Goal: Contribute content: Add original content to the website for others to see

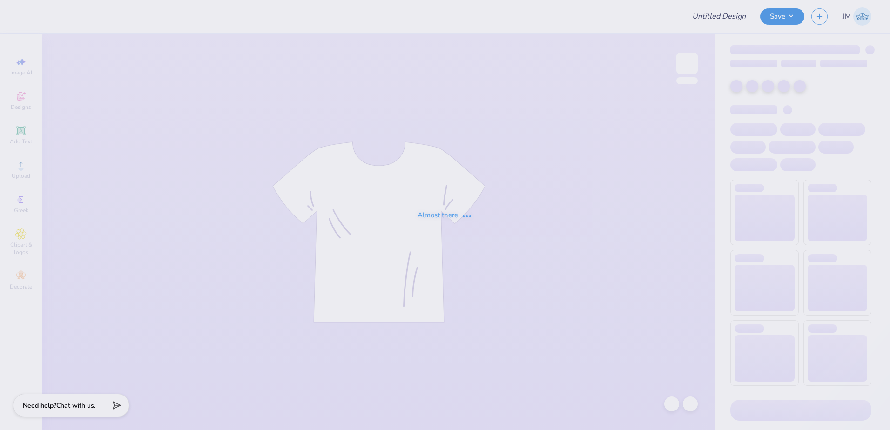
type input "Film Board Fall Merch 25"
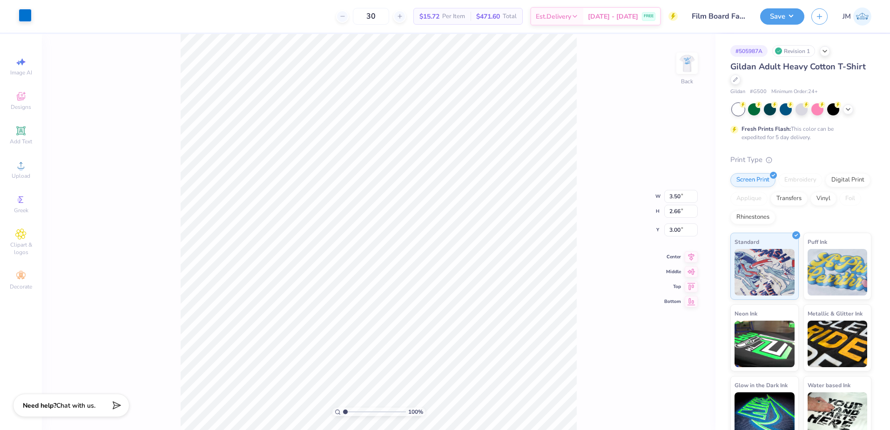
click at [27, 12] on div at bounding box center [25, 15] width 13 height 13
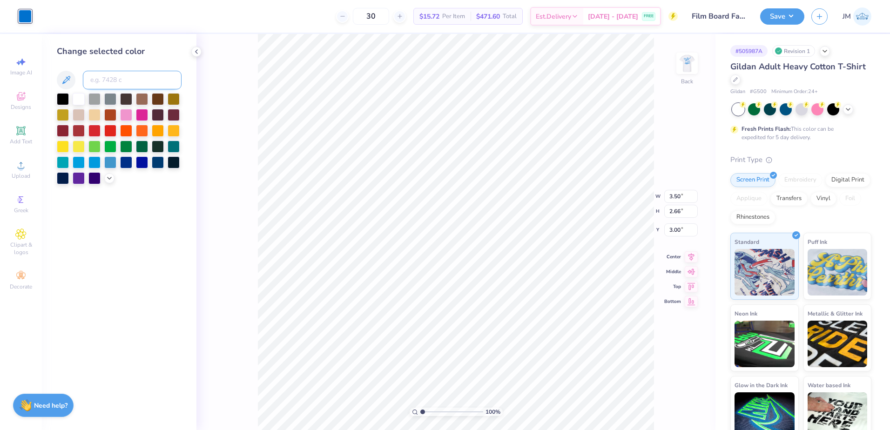
click at [111, 80] on input at bounding box center [132, 80] width 99 height 19
type input "7544"
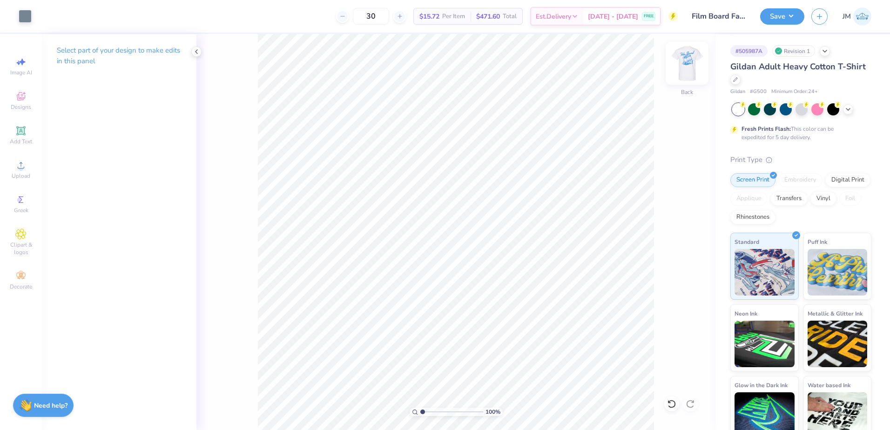
click at [694, 69] on img at bounding box center [686, 63] width 37 height 37
click at [12, 162] on div "Upload" at bounding box center [21, 169] width 33 height 27
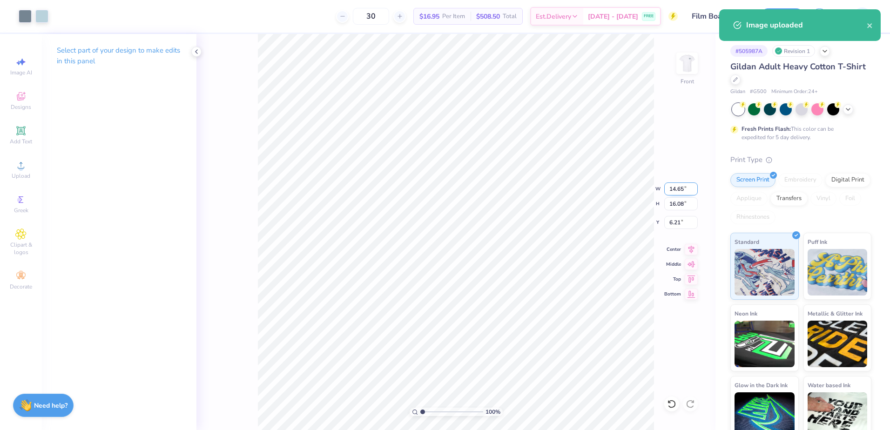
click at [675, 186] on input "14.65" at bounding box center [681, 188] width 34 height 13
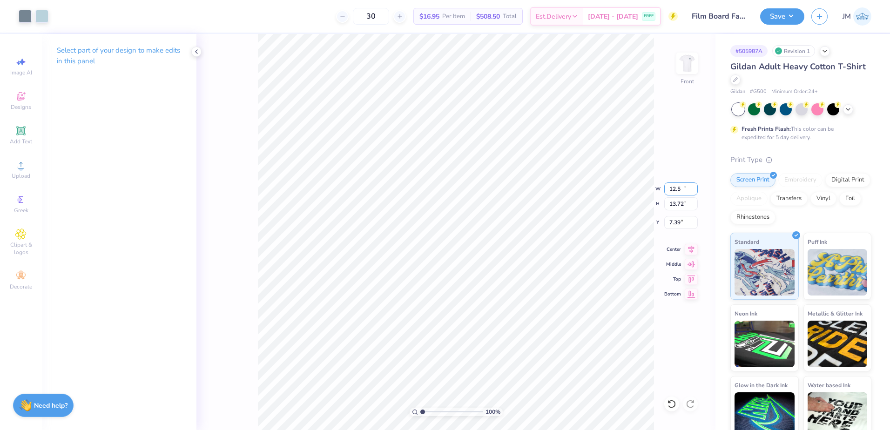
type input "12.50"
type input "13.72"
click at [673, 225] on input "7.39" at bounding box center [681, 222] width 34 height 13
click at [679, 200] on input "13.72" at bounding box center [681, 203] width 34 height 13
type input "3.00"
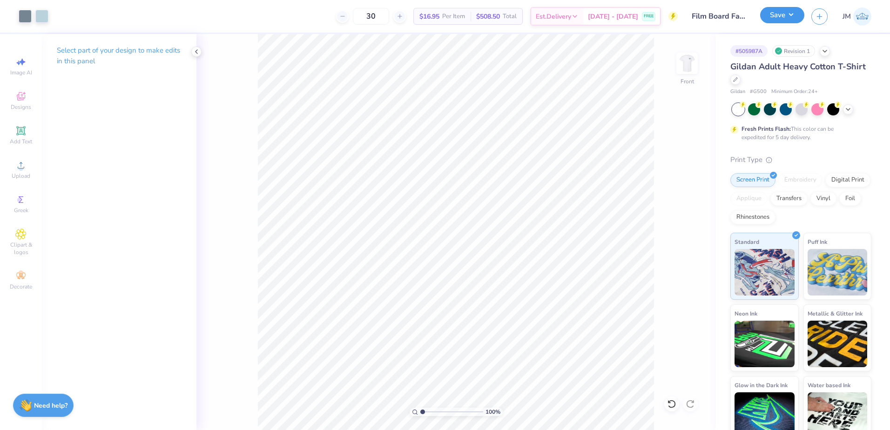
click at [791, 11] on button "Save" at bounding box center [782, 15] width 44 height 16
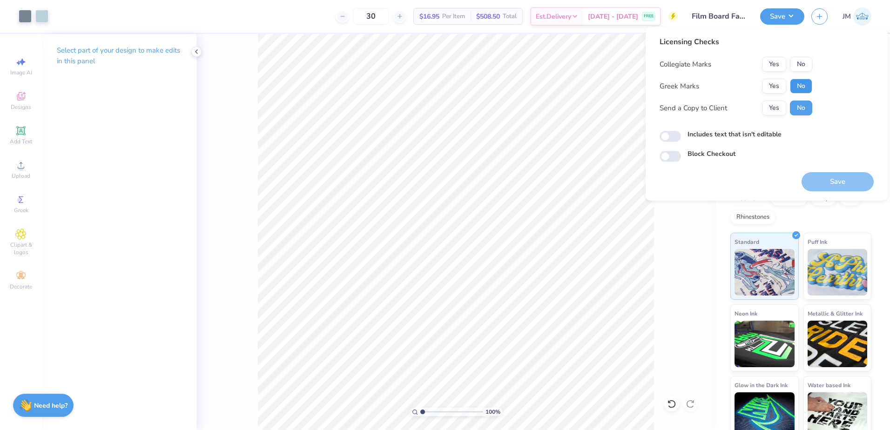
click at [801, 84] on button "No" at bounding box center [801, 86] width 22 height 15
click at [801, 66] on button "No" at bounding box center [801, 64] width 22 height 15
click at [827, 182] on button "Save" at bounding box center [837, 181] width 72 height 19
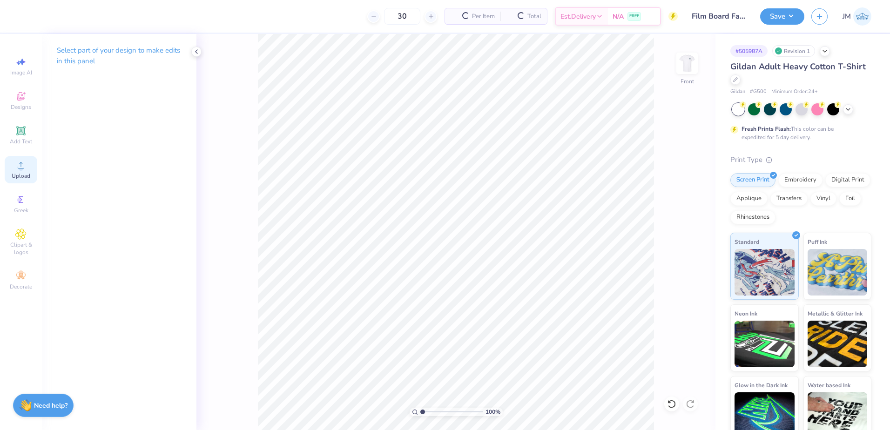
click at [23, 164] on icon at bounding box center [20, 165] width 11 height 11
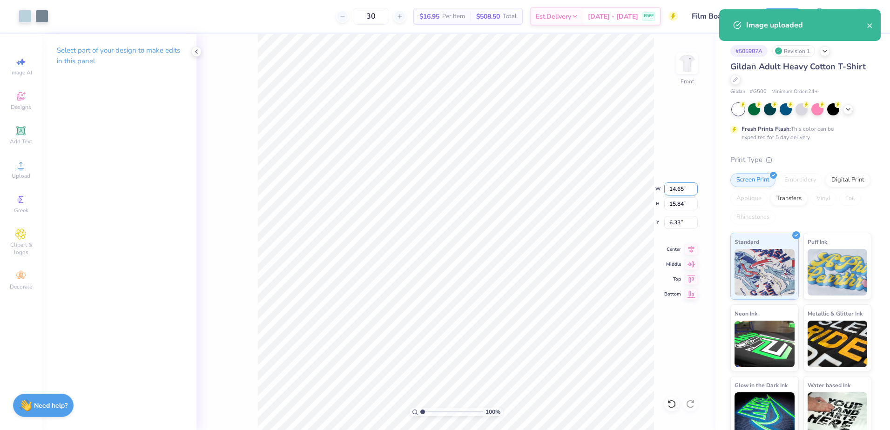
click at [674, 185] on input "14.65" at bounding box center [681, 188] width 34 height 13
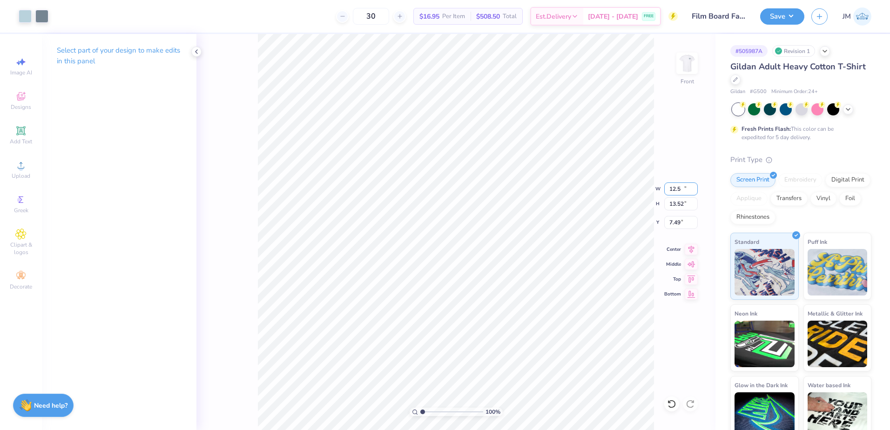
type input "12.50"
type input "13.52"
click at [679, 222] on input "7.49" at bounding box center [681, 222] width 34 height 13
click at [682, 199] on input "13.52" at bounding box center [681, 203] width 34 height 13
type input "3.00"
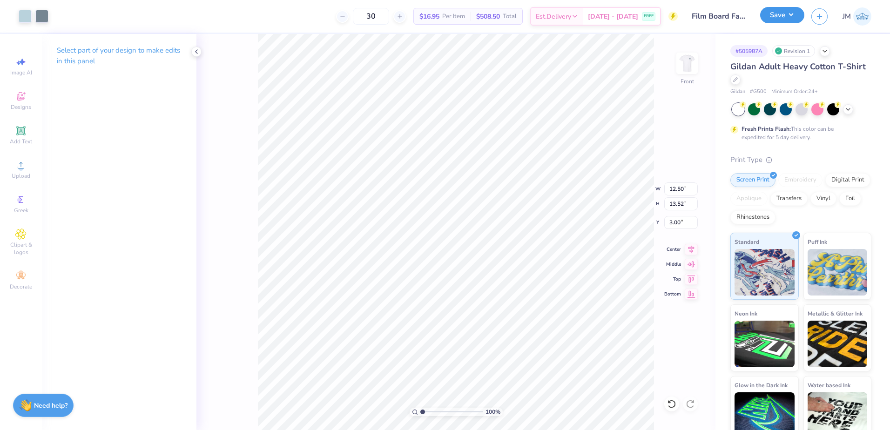
click at [774, 23] on button "Save" at bounding box center [782, 15] width 44 height 16
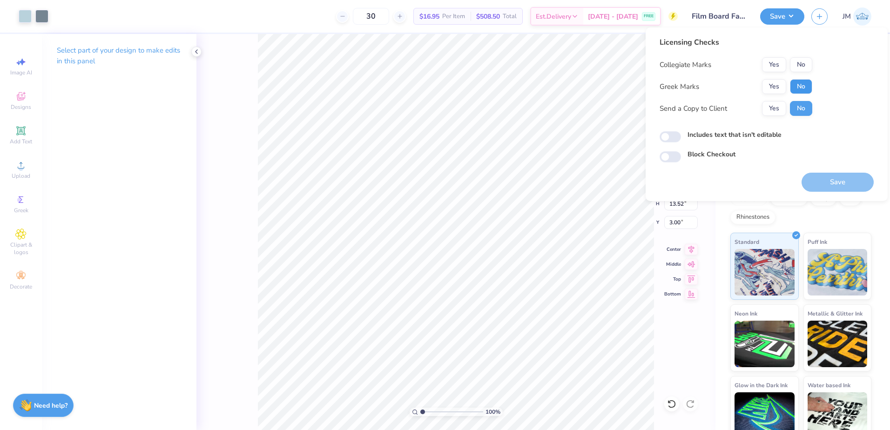
click at [793, 84] on button "No" at bounding box center [801, 86] width 22 height 15
click at [797, 65] on button "No" at bounding box center [801, 64] width 22 height 15
click at [847, 185] on button "Save" at bounding box center [837, 182] width 72 height 19
